Goal: Task Accomplishment & Management: Use online tool/utility

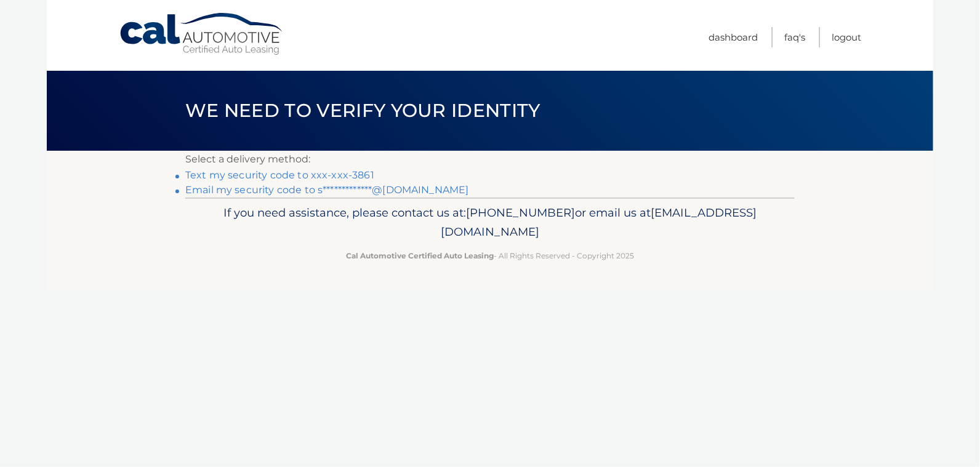
click at [271, 174] on link "Text my security code to xxx-xxx-3861" at bounding box center [279, 175] width 189 height 12
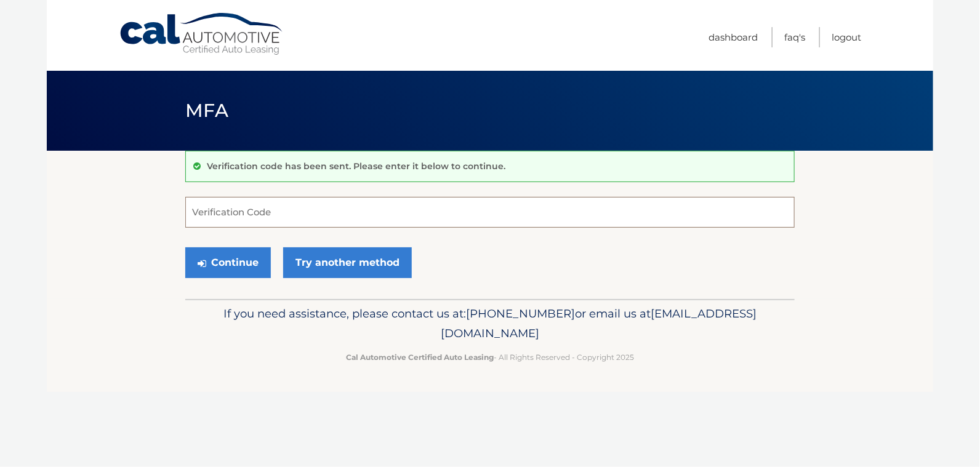
click at [230, 204] on input "Verification Code" at bounding box center [490, 212] width 610 height 31
type input "728086"
click at [211, 268] on button "Continue" at bounding box center [228, 263] width 86 height 31
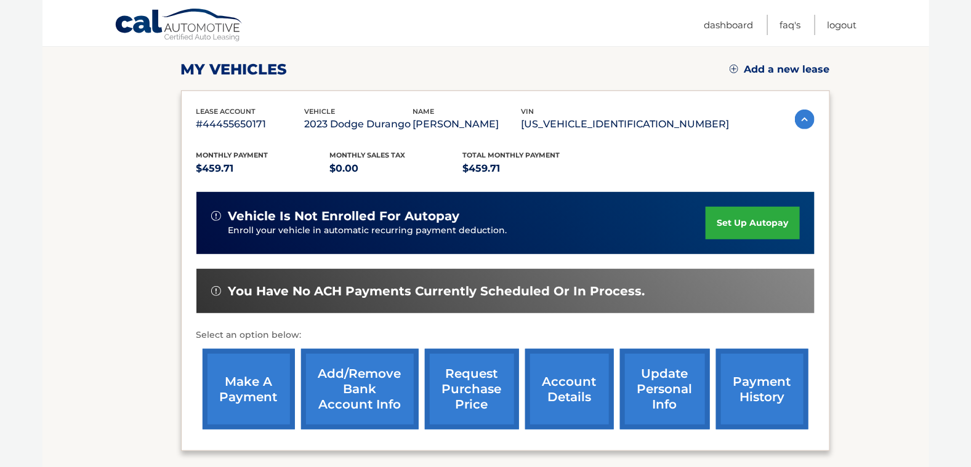
scroll to position [185, 0]
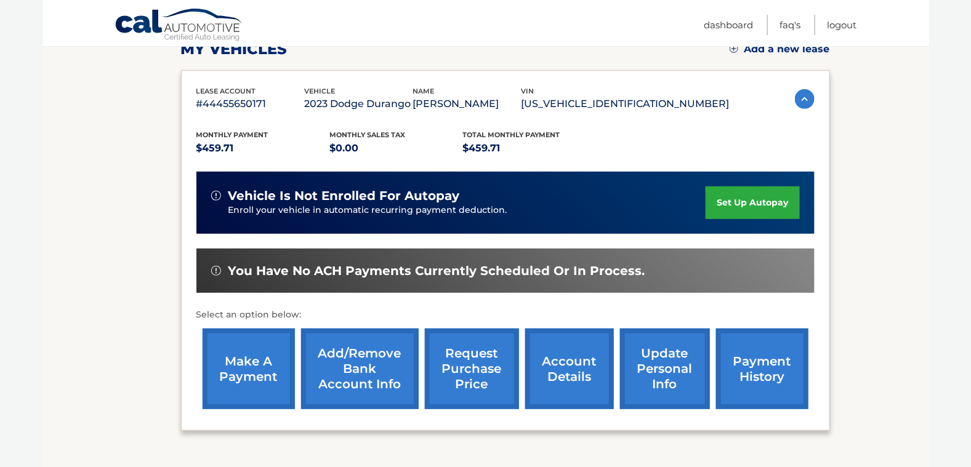
click at [253, 378] on link "make a payment" at bounding box center [249, 369] width 92 height 81
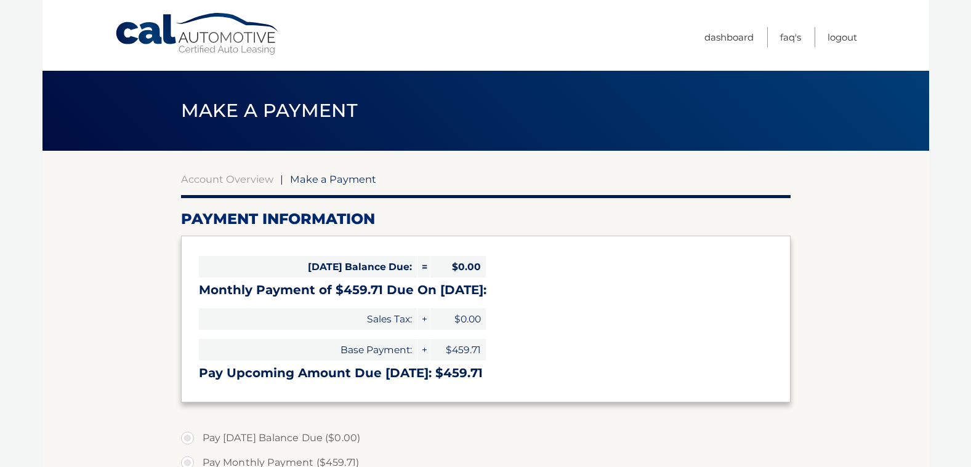
select select "Nzc5NTI0Y2MtN2Q0ZC00ZTdmLWFjZTUtMTA2YzczYzBlZDQ5"
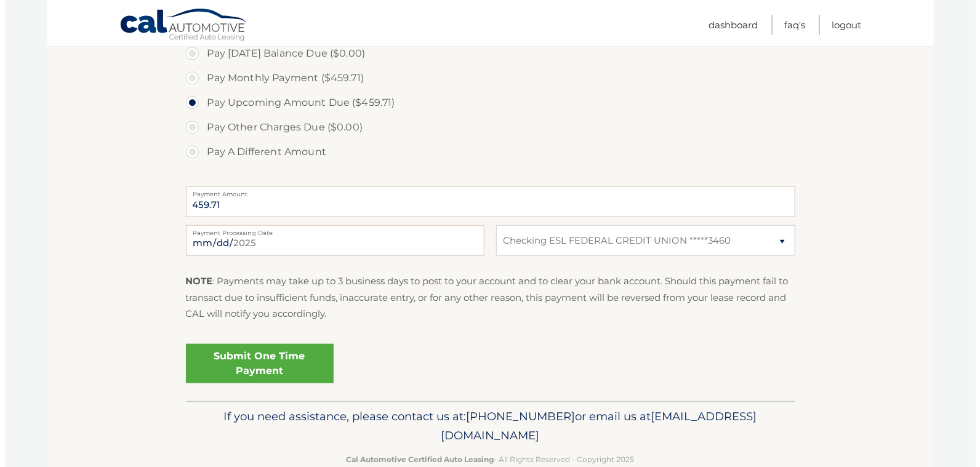
scroll to position [412, 0]
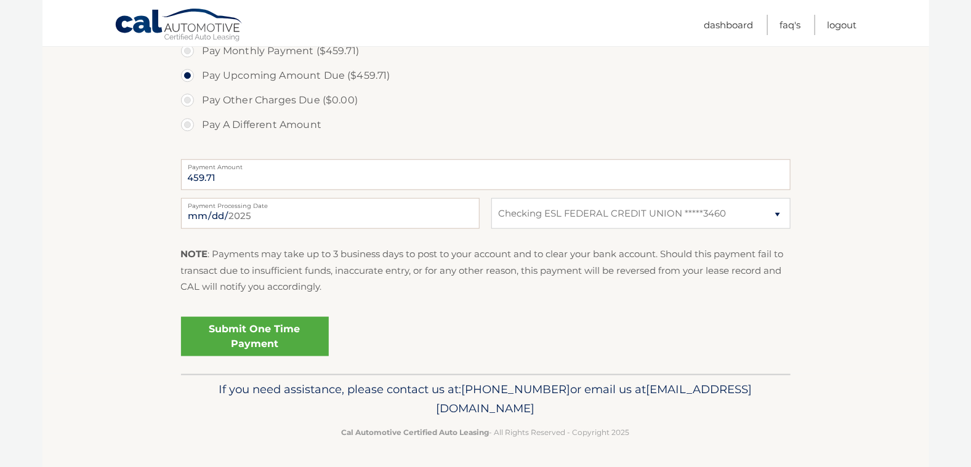
click at [278, 339] on link "Submit One Time Payment" at bounding box center [255, 336] width 148 height 39
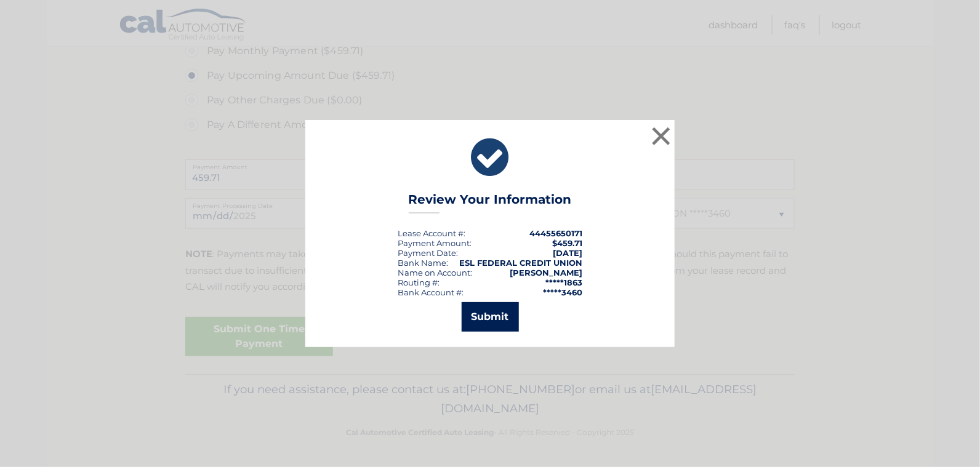
click at [493, 315] on button "Submit" at bounding box center [490, 317] width 57 height 30
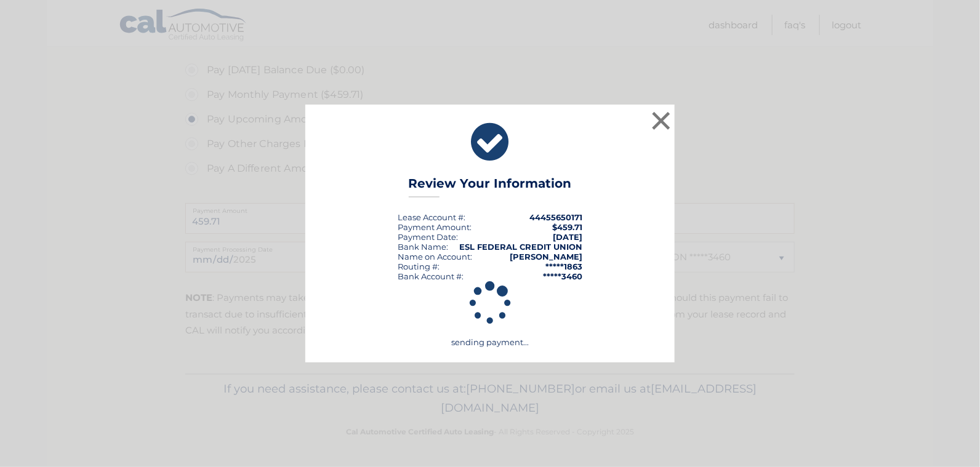
scroll to position [367, 0]
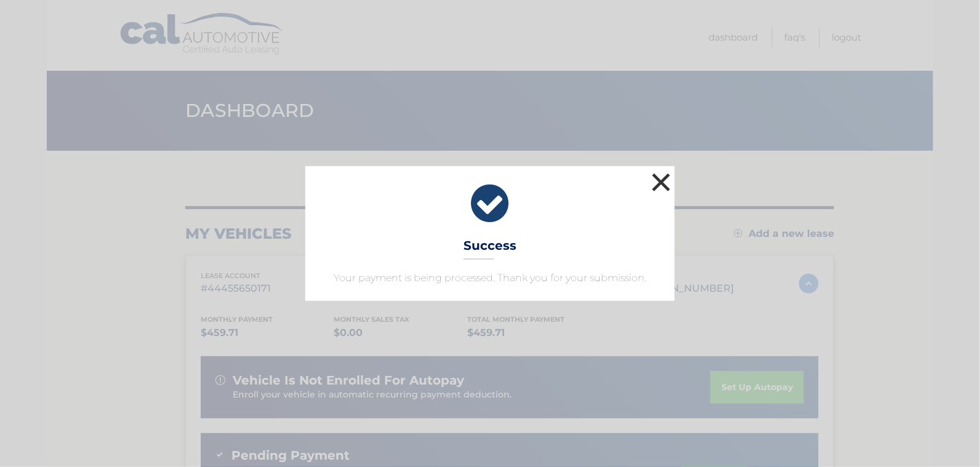
click at [660, 182] on button "×" at bounding box center [661, 182] width 25 height 25
